Goal: Task Accomplishment & Management: Manage account settings

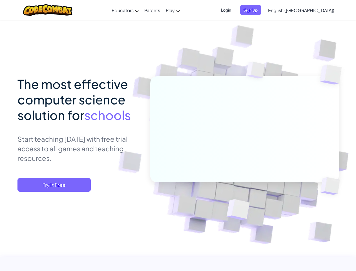
click at [234, 10] on span "Login" at bounding box center [226, 10] width 17 height 10
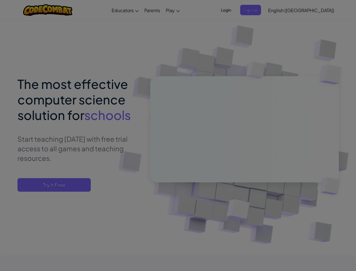
click at [260, 10] on div at bounding box center [178, 135] width 356 height 271
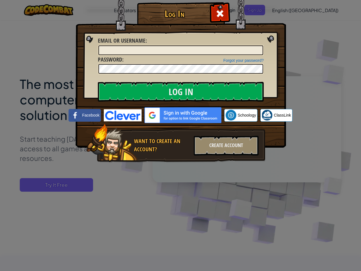
click at [285, 10] on div "Log In Unknown Error Email or Username : Forgot your password? Password : Log I…" at bounding box center [180, 135] width 361 height 271
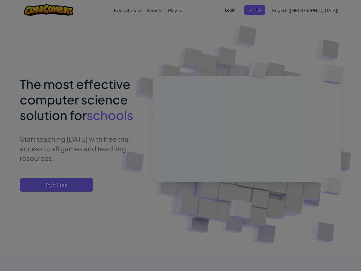
click at [285, 10] on div "Log In Unknown Error Email or Username : Forgot your password? Password : Log I…" at bounding box center [180, 135] width 361 height 271
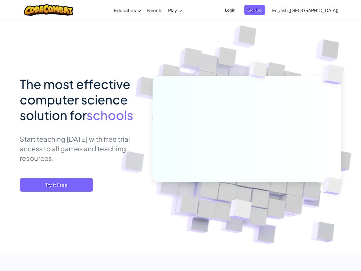
click at [315, 10] on div at bounding box center [180, 135] width 361 height 271
click at [54, 185] on span "Try It Free" at bounding box center [56, 185] width 73 height 14
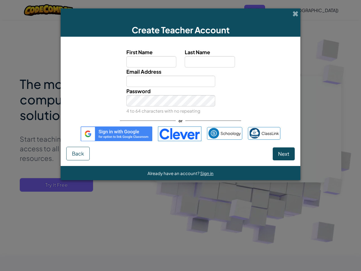
click at [54, 185] on div "Create Teacher Account First Name Last Name Email Address Password 4 to 64 char…" at bounding box center [180, 135] width 361 height 271
